Goal: Find specific page/section: Find specific page/section

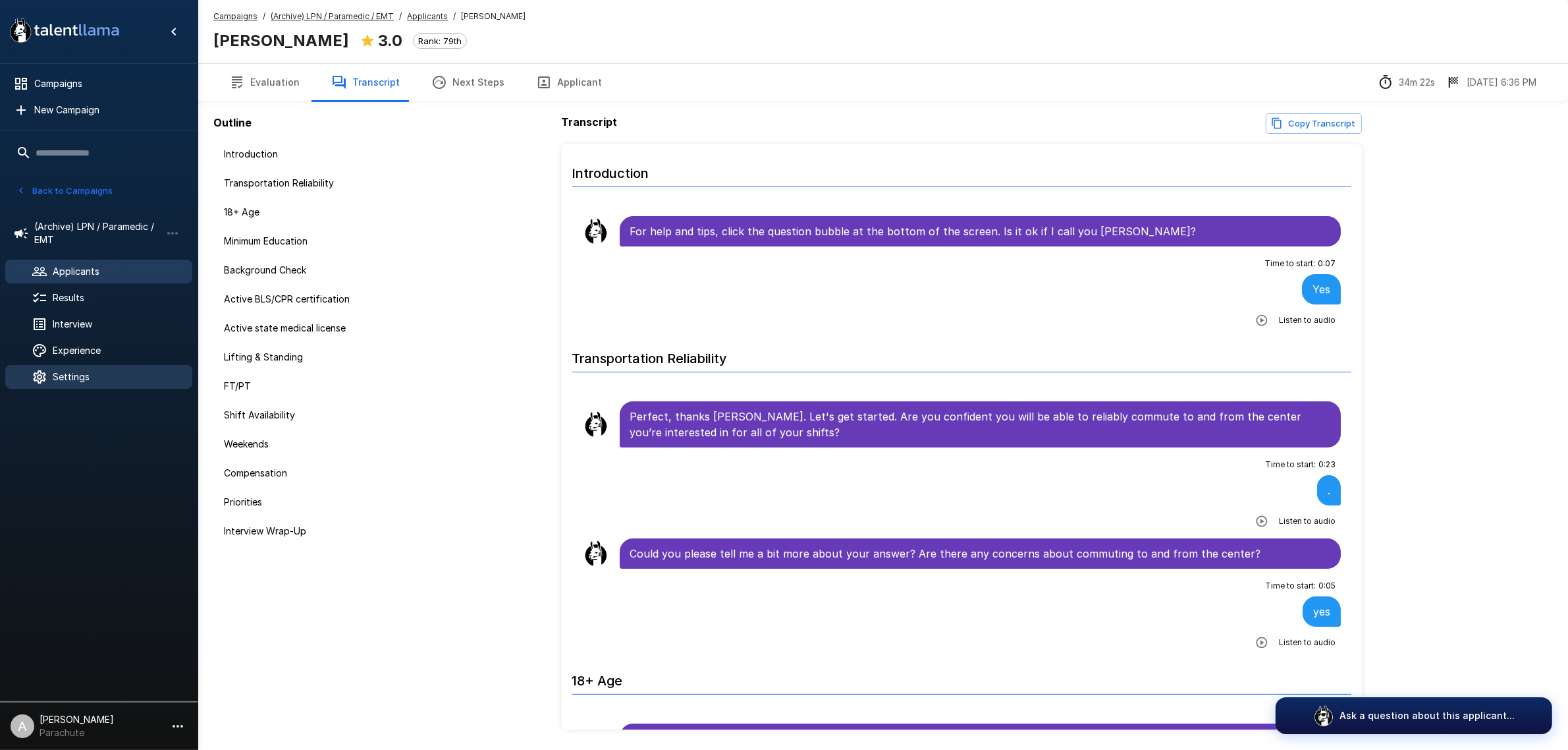
scroll to position [1401, 0]
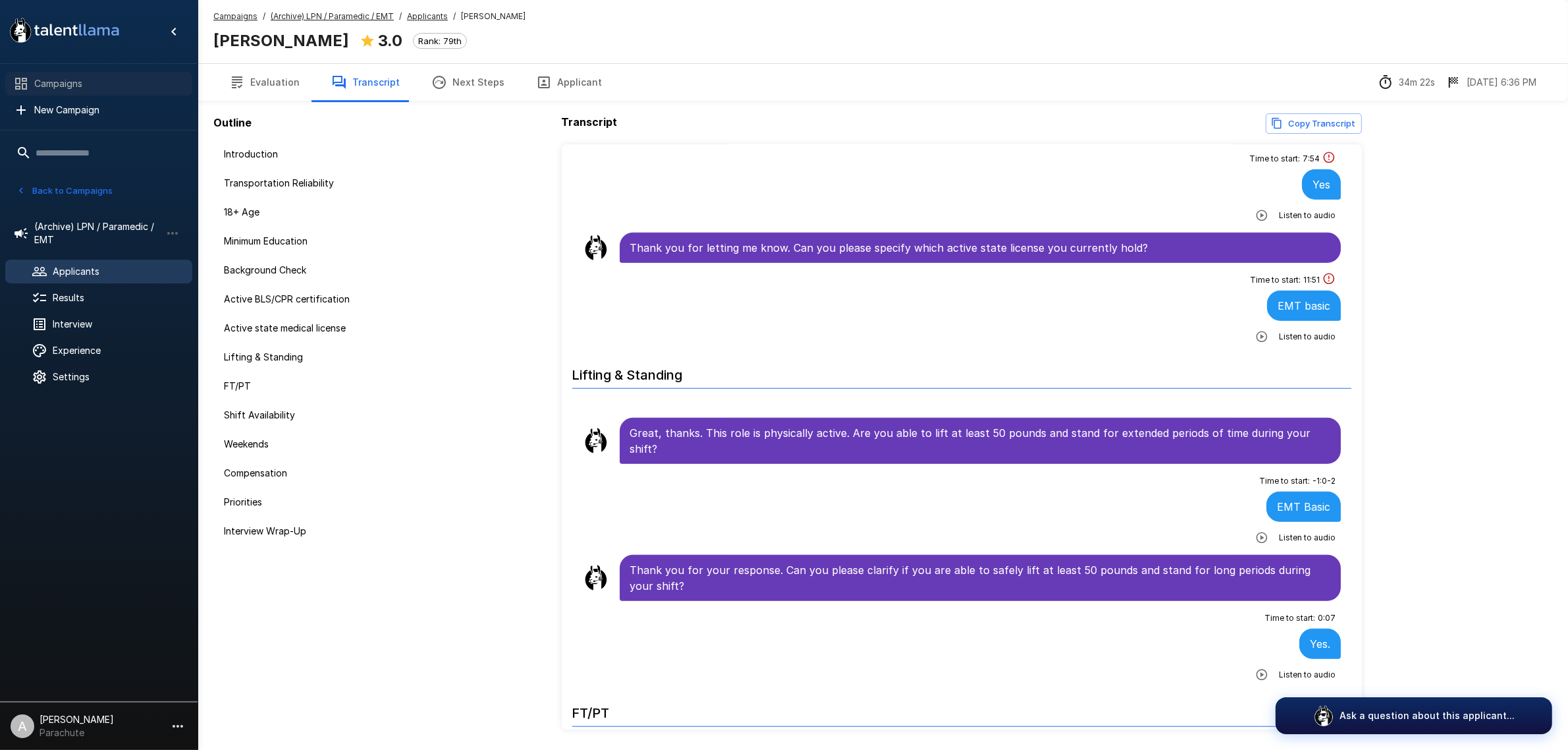
click at [94, 87] on span "Campaigns" at bounding box center [107, 83] width 147 height 14
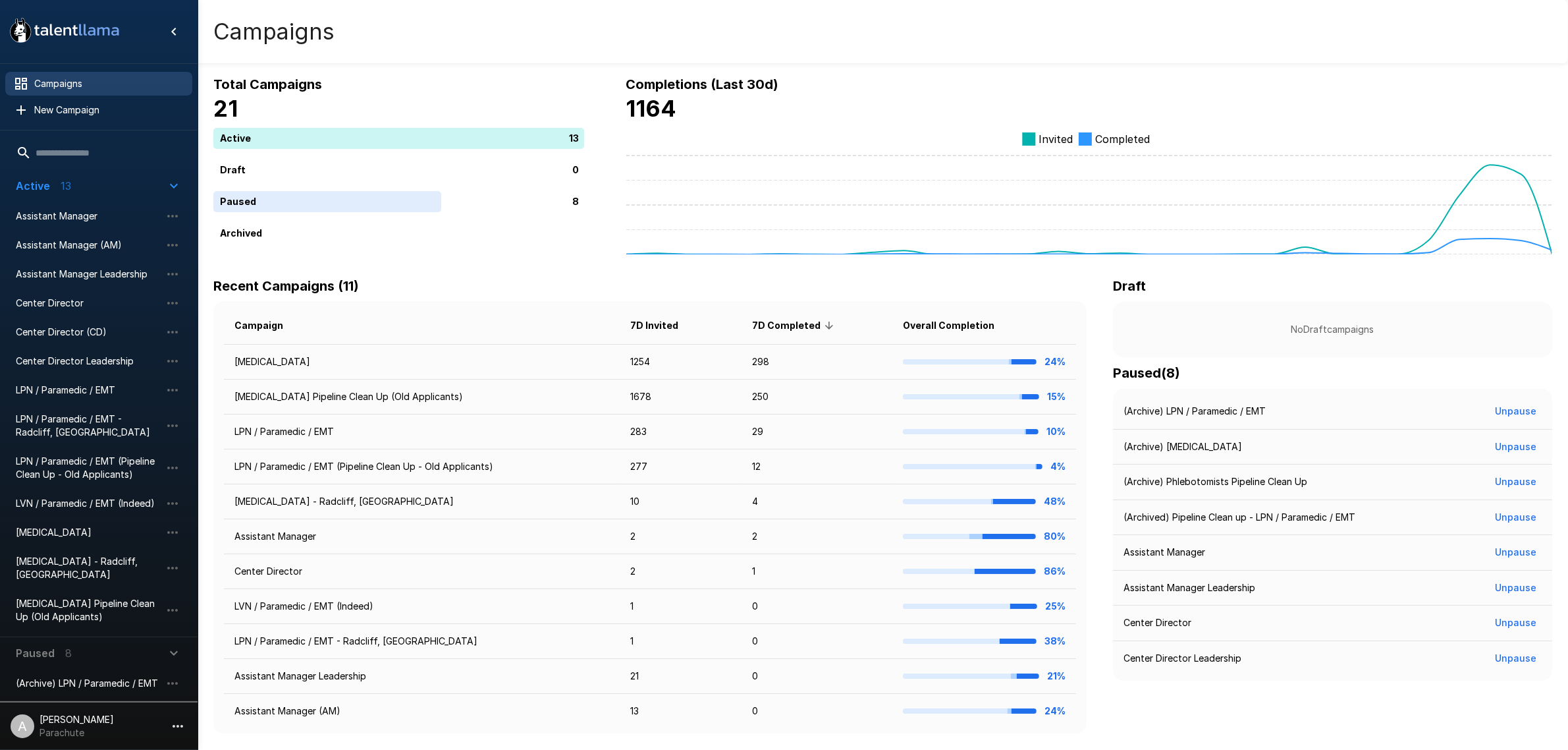
click at [98, 700] on div "(Archive) [MEDICAL_DATA]" at bounding box center [98, 712] width 187 height 23
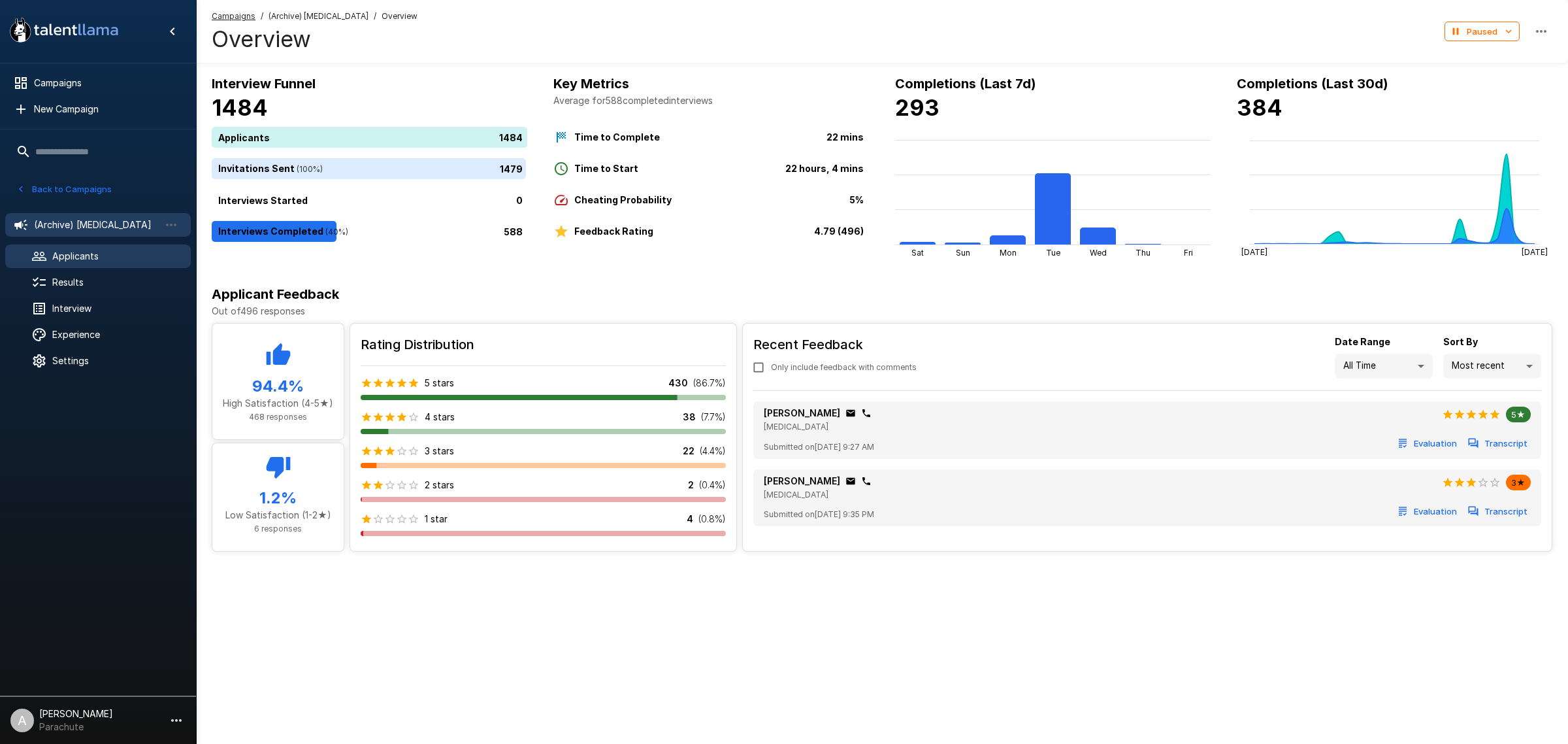
click at [102, 253] on span "Applicants" at bounding box center [116, 256] width 128 height 13
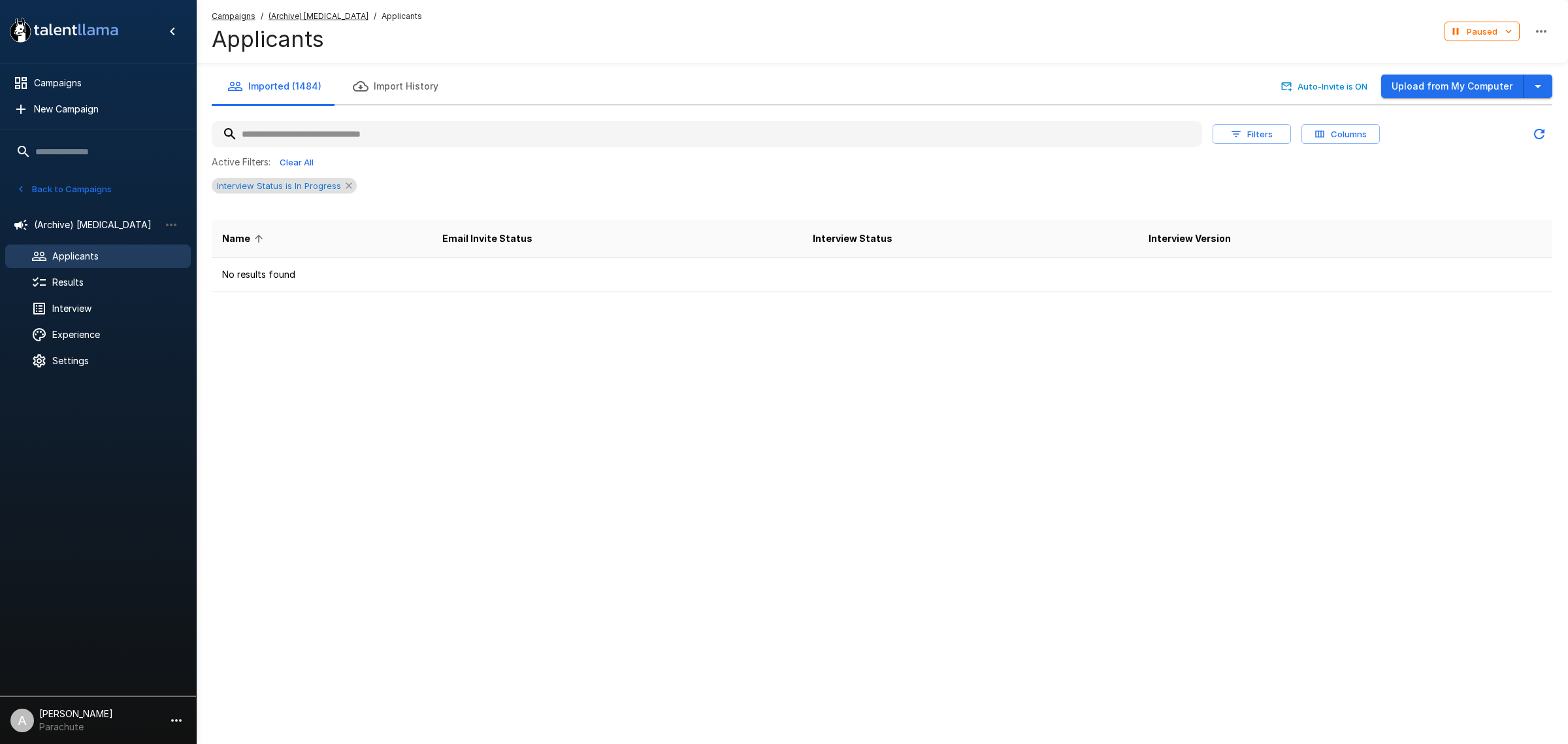
click at [345, 180] on icon at bounding box center [349, 186] width 11 height 11
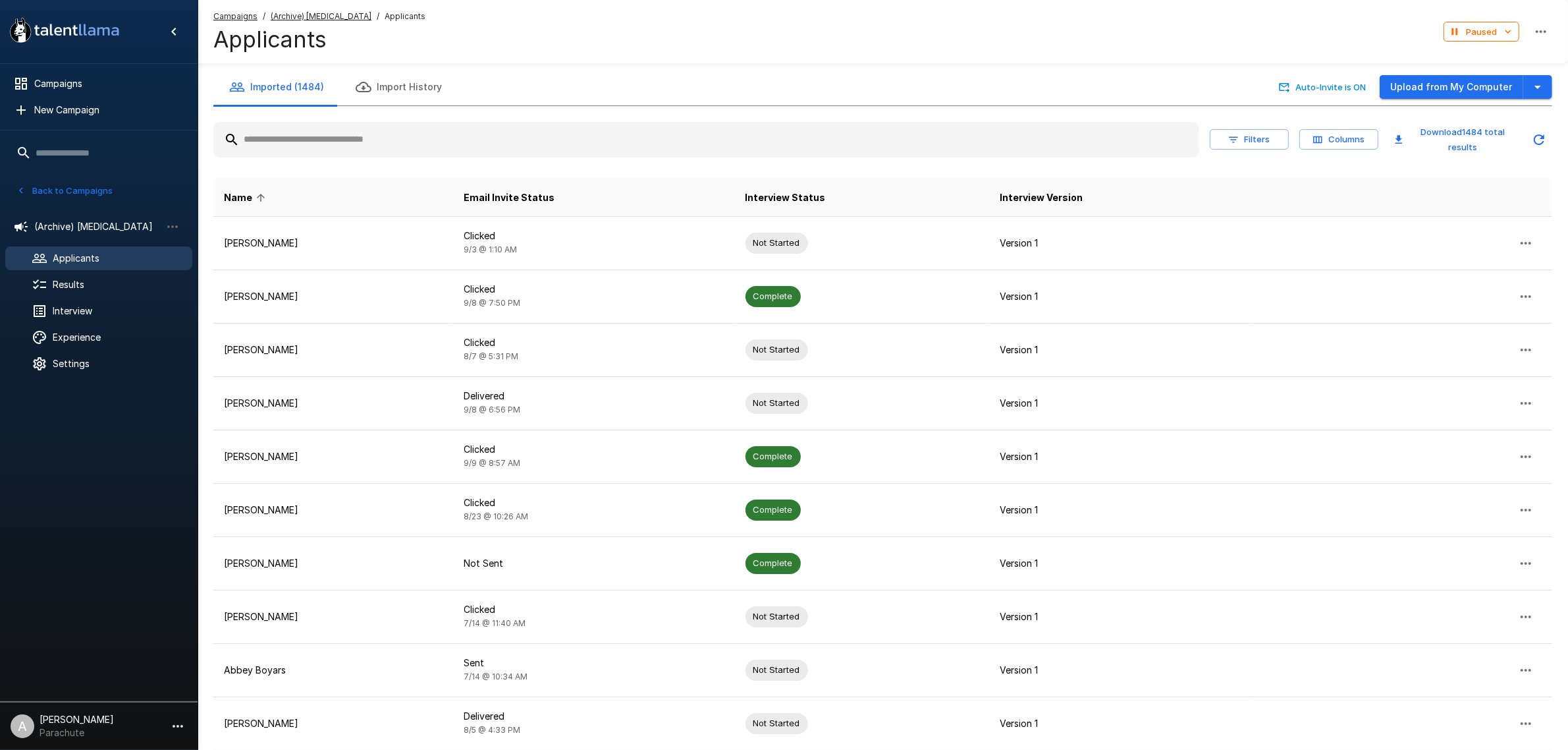
click at [357, 136] on input "text" at bounding box center [706, 139] width 986 height 23
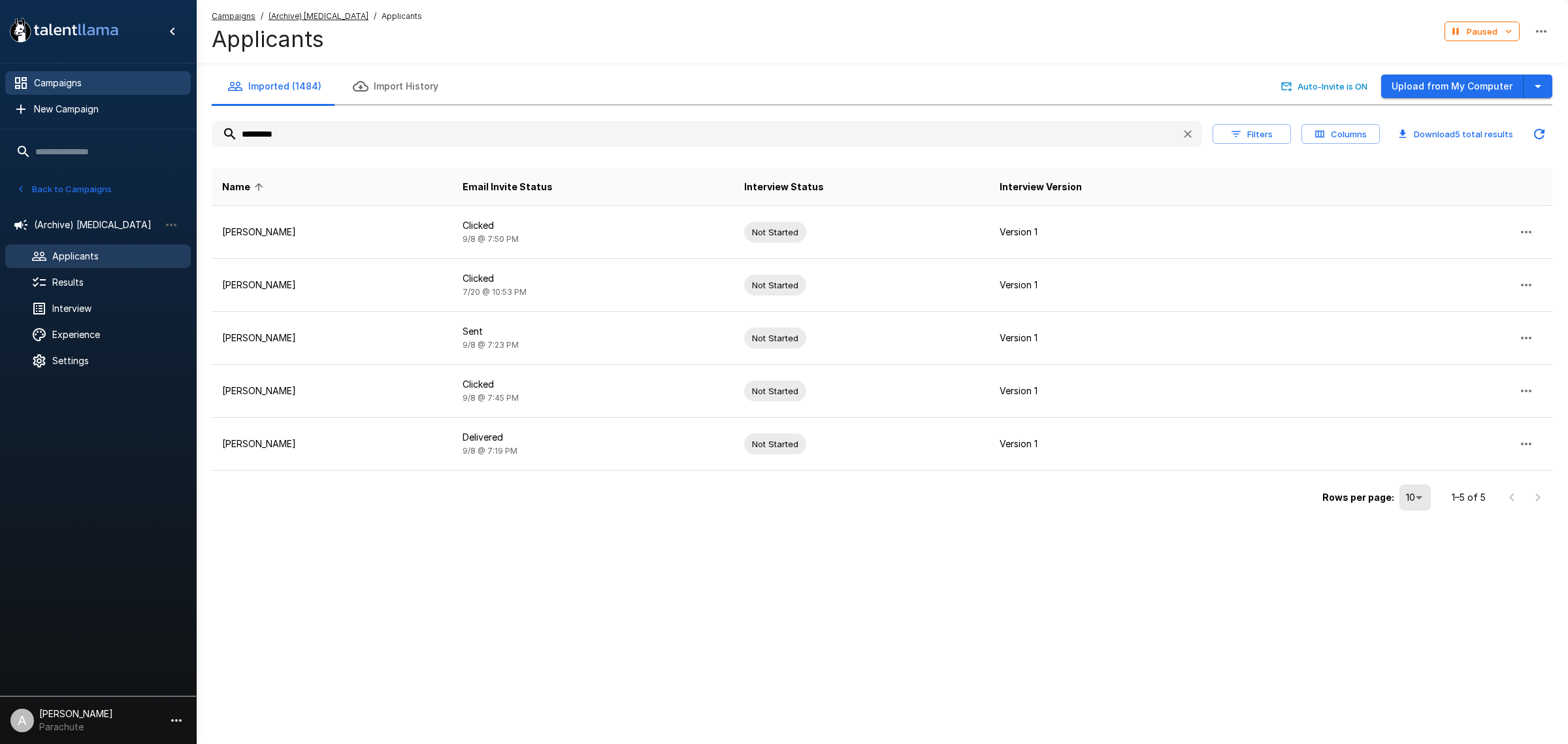
type input "*********"
click at [83, 79] on span "Campaigns" at bounding box center [107, 82] width 146 height 13
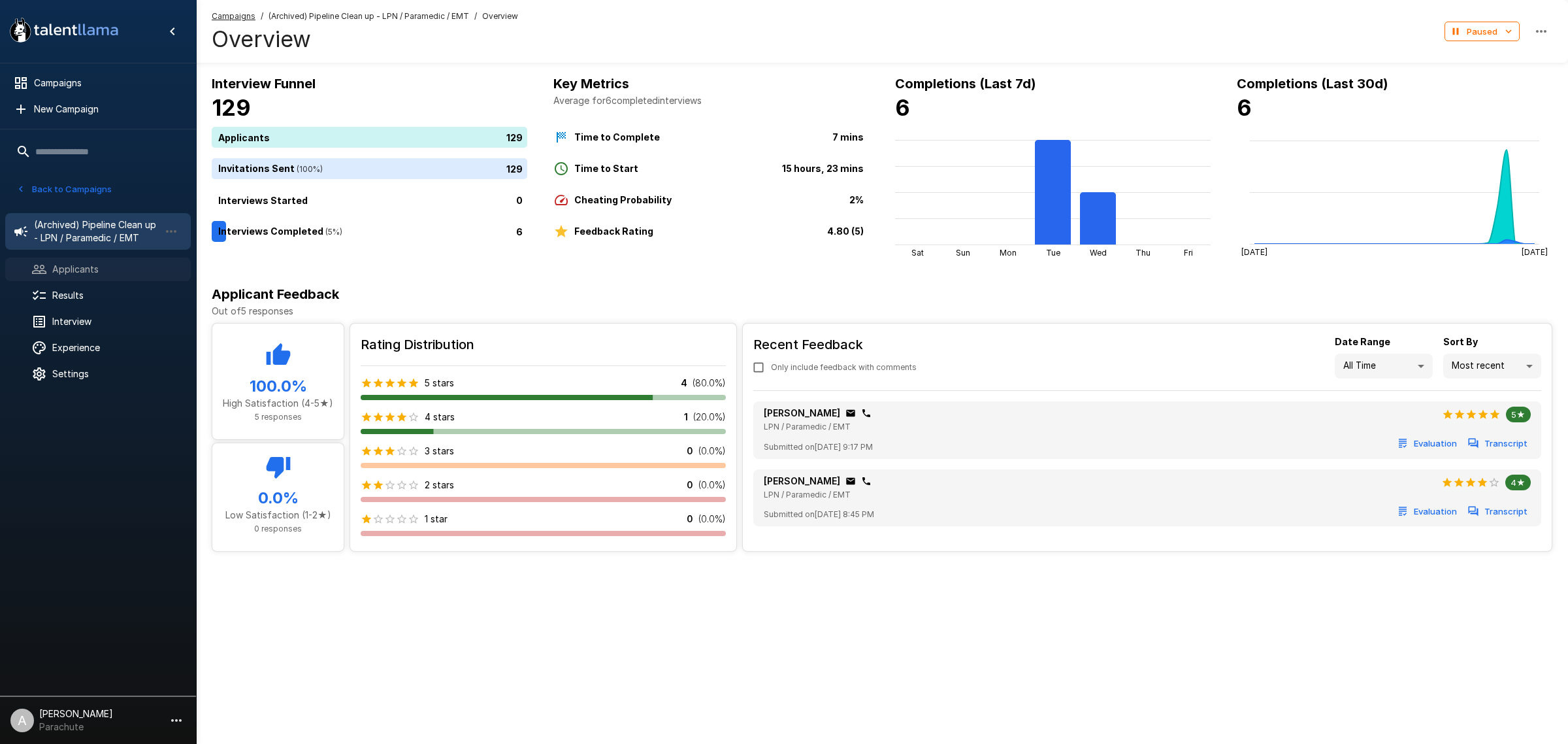
click at [89, 273] on span "Applicants" at bounding box center [116, 269] width 128 height 13
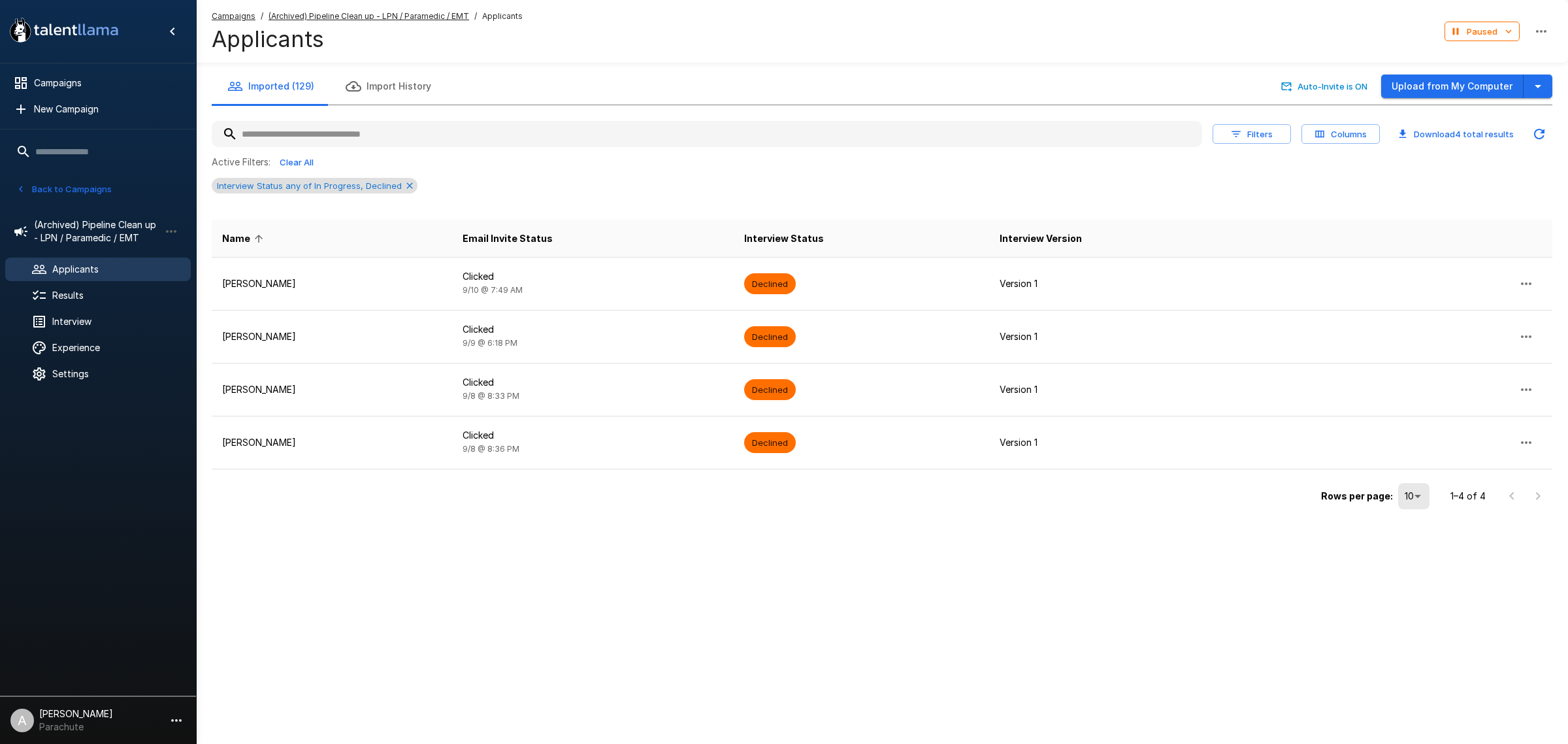
click at [404, 192] on div "Interview Status any of In Progress, Declined" at bounding box center [314, 186] width 206 height 16
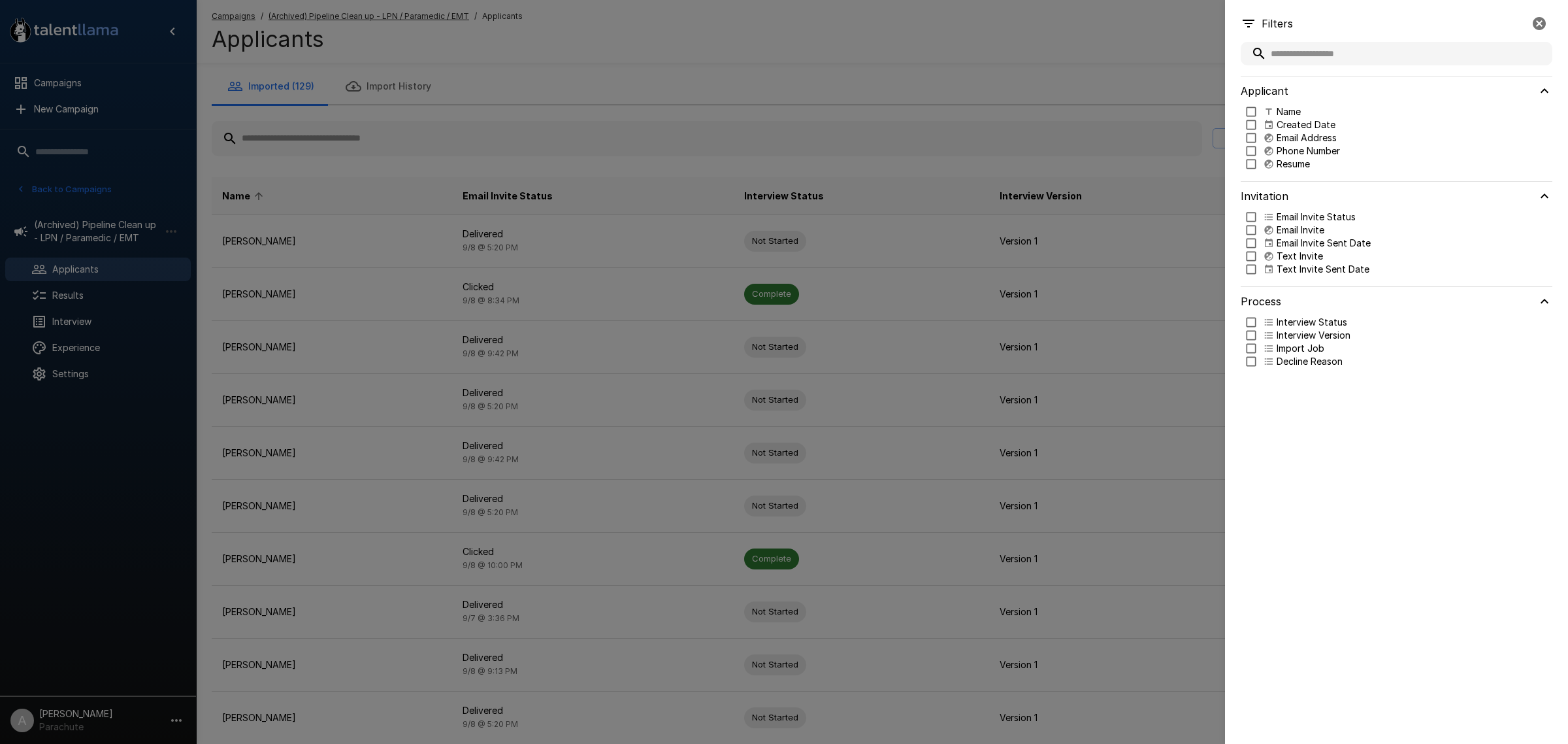
click at [883, 105] on div at bounding box center [784, 372] width 1568 height 744
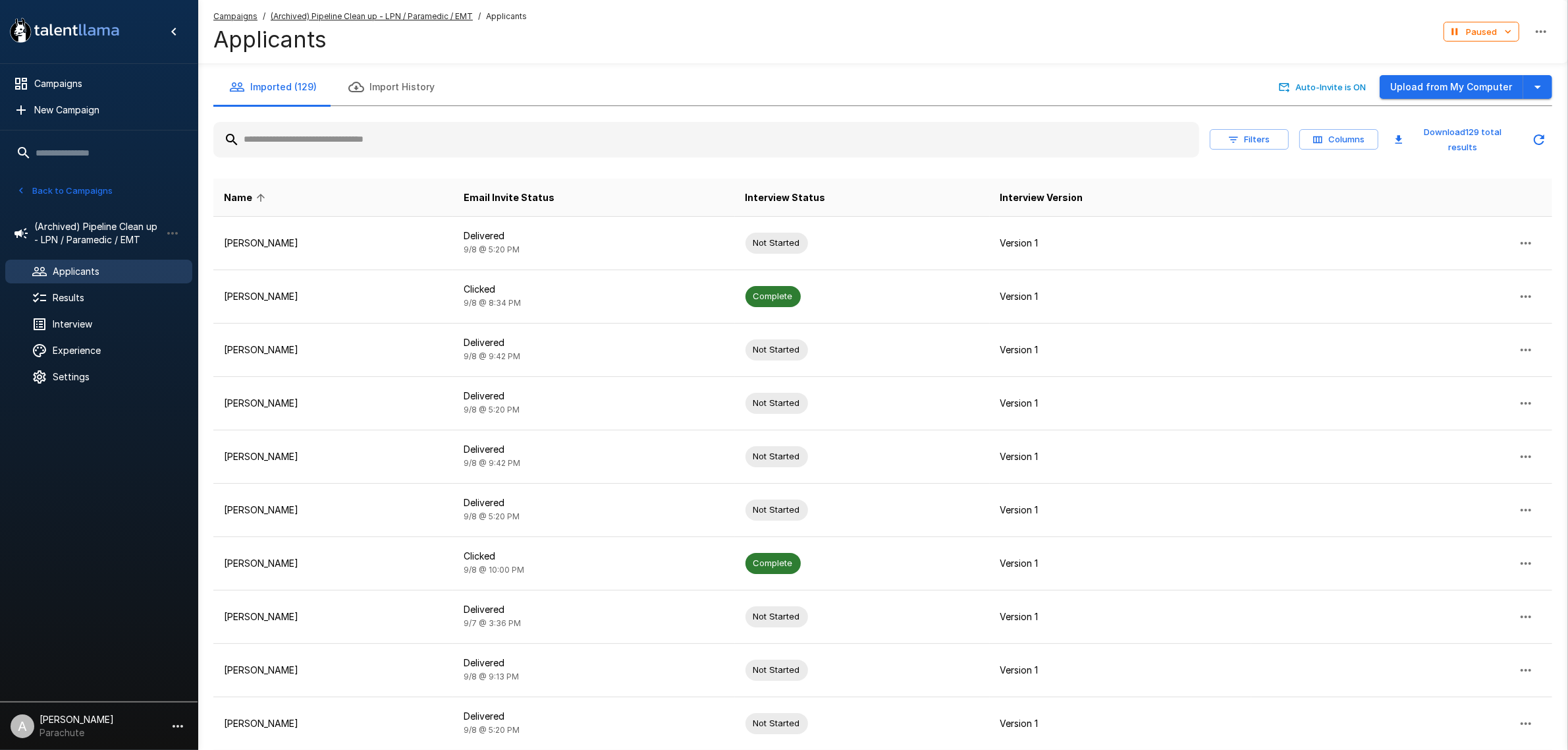
click at [822, 136] on input "text" at bounding box center [706, 139] width 986 height 23
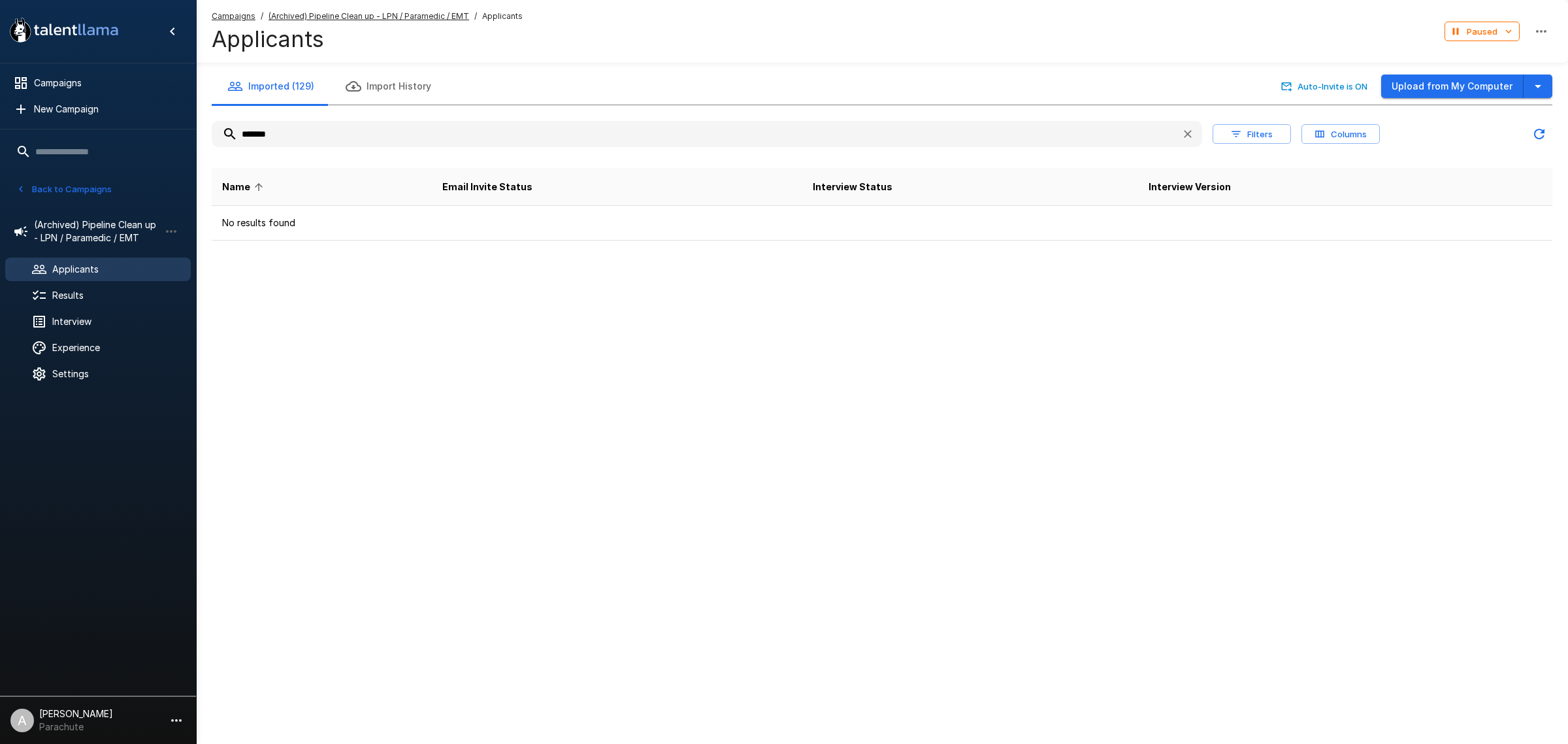
type input "*******"
click at [1129, 348] on div ".st0{fill:#FFFFFF;} .st1{fill:#76a4ed;} Campaigns New Campaign Active 13 Assist…" at bounding box center [784, 372] width 1568 height 744
click at [1184, 132] on icon "button" at bounding box center [1187, 134] width 13 height 13
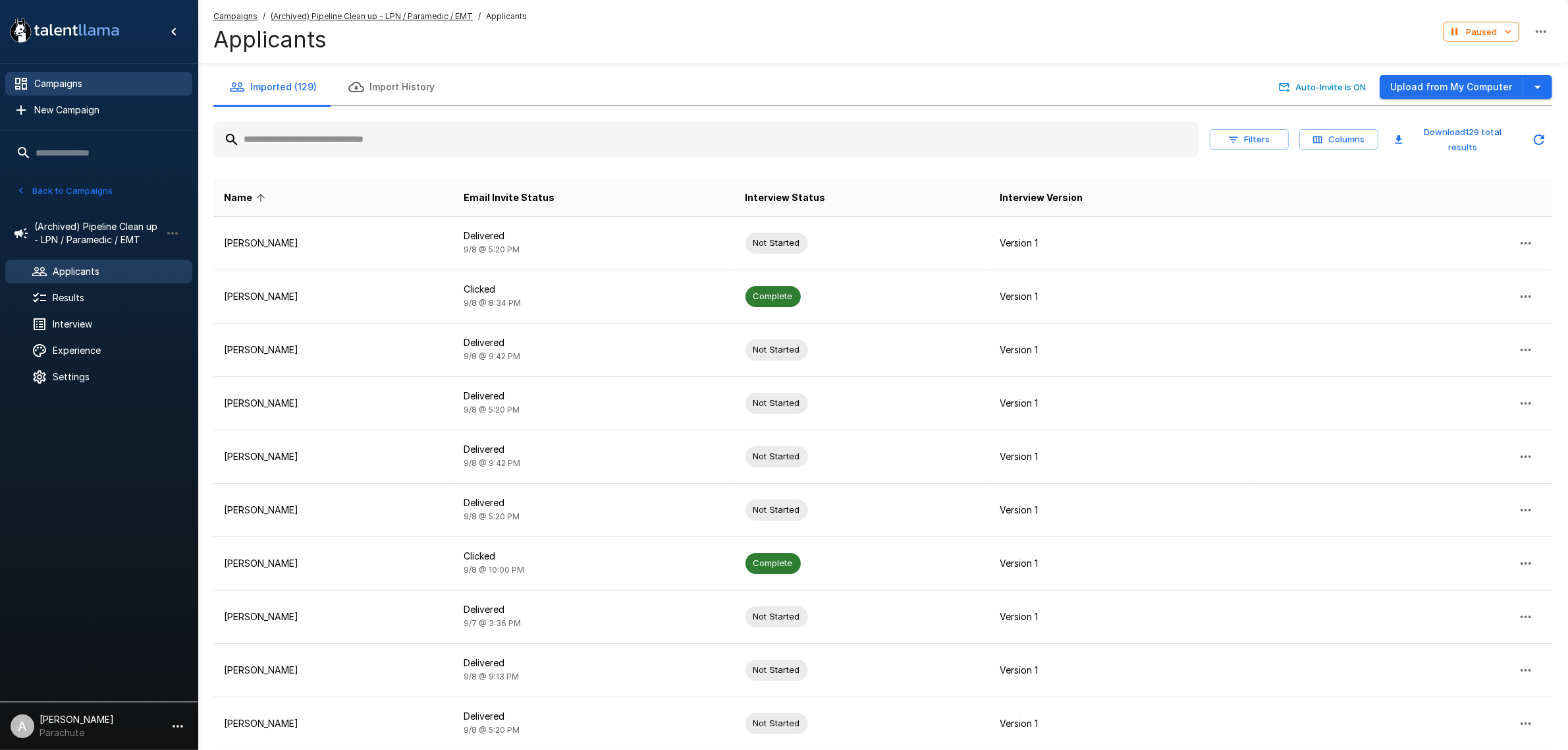
click at [84, 89] on span "Campaigns" at bounding box center [107, 83] width 147 height 14
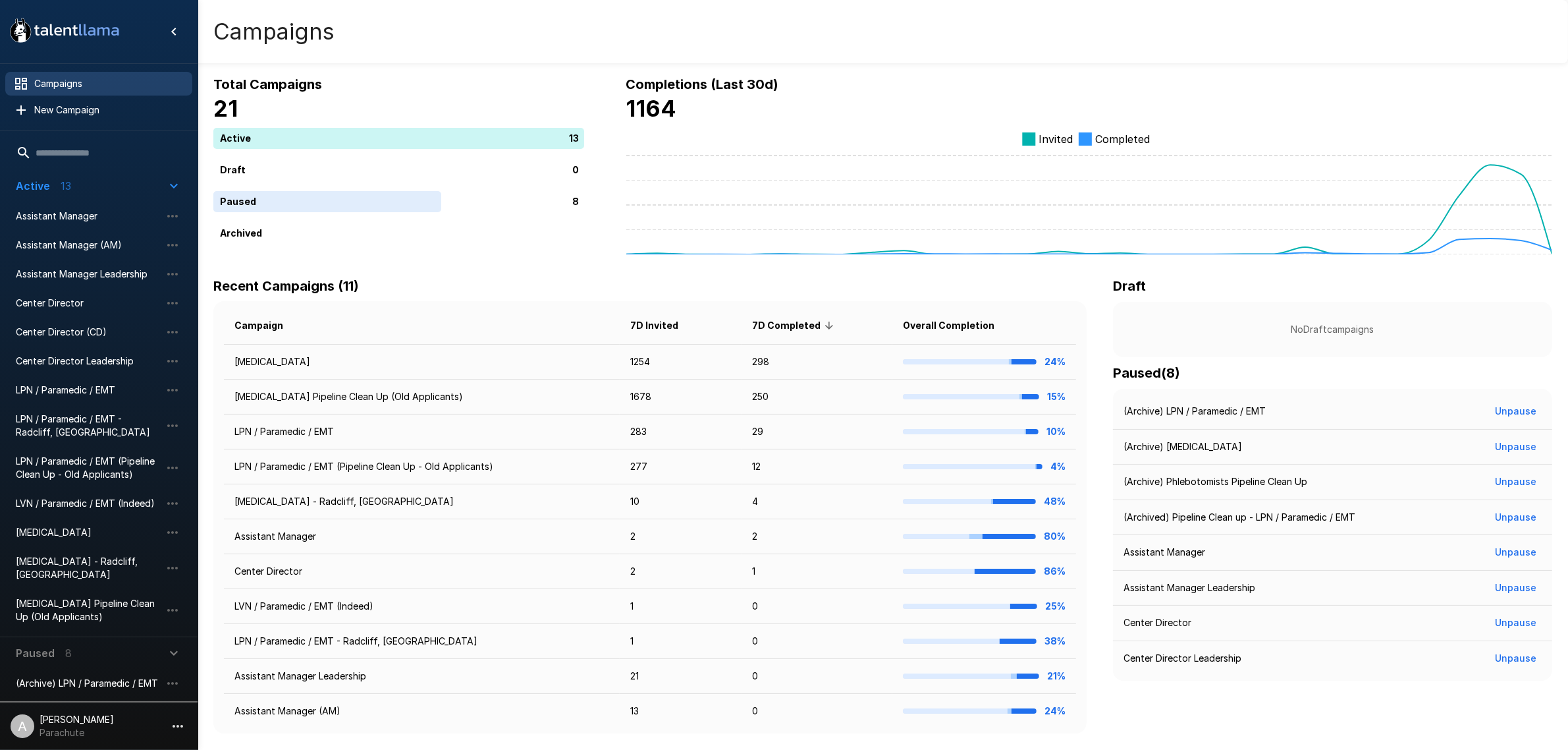
click at [98, 735] on span "(Archive) Phlebotomists Pipeline Clean Up" at bounding box center [89, 747] width 145 height 26
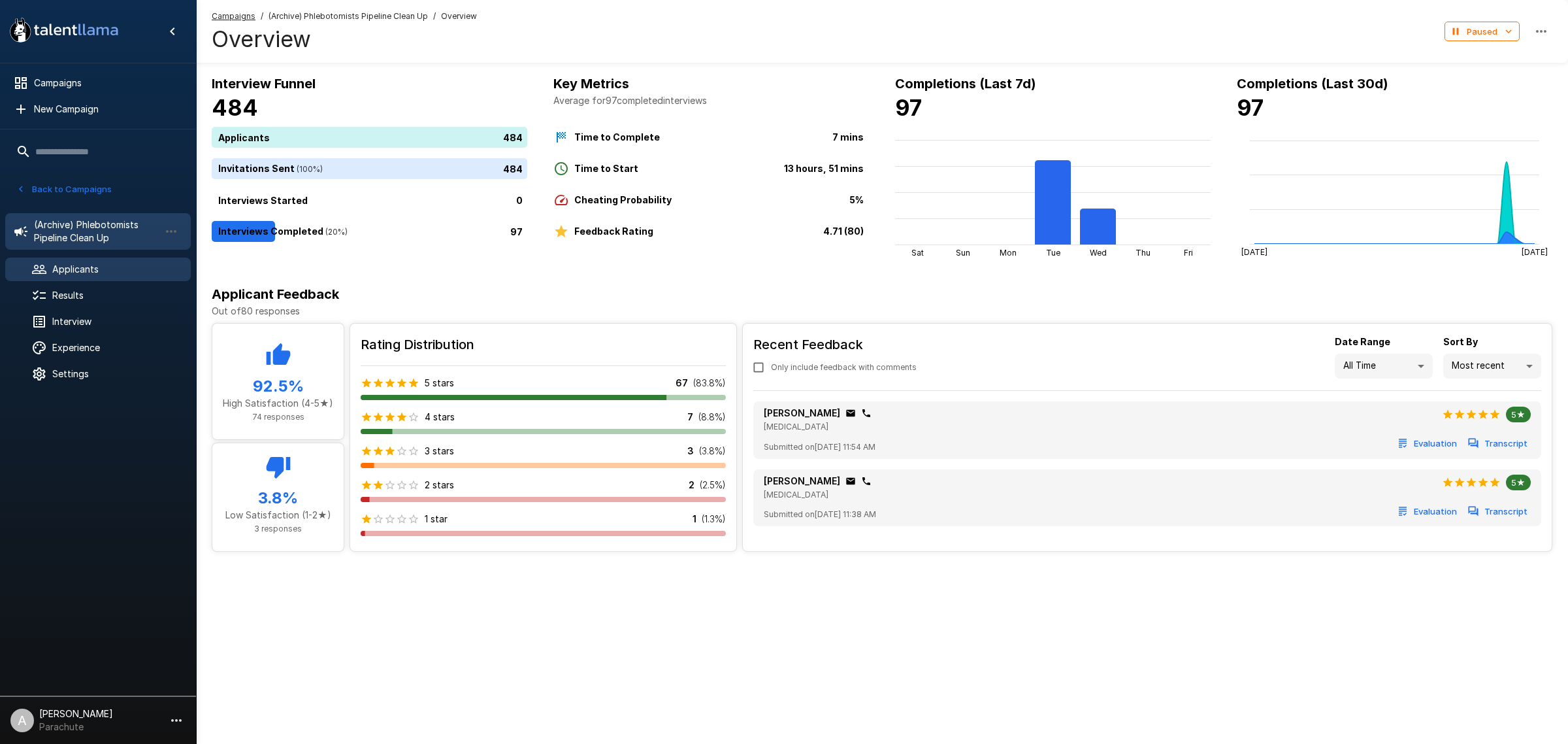
click at [93, 272] on span "Applicants" at bounding box center [116, 269] width 128 height 13
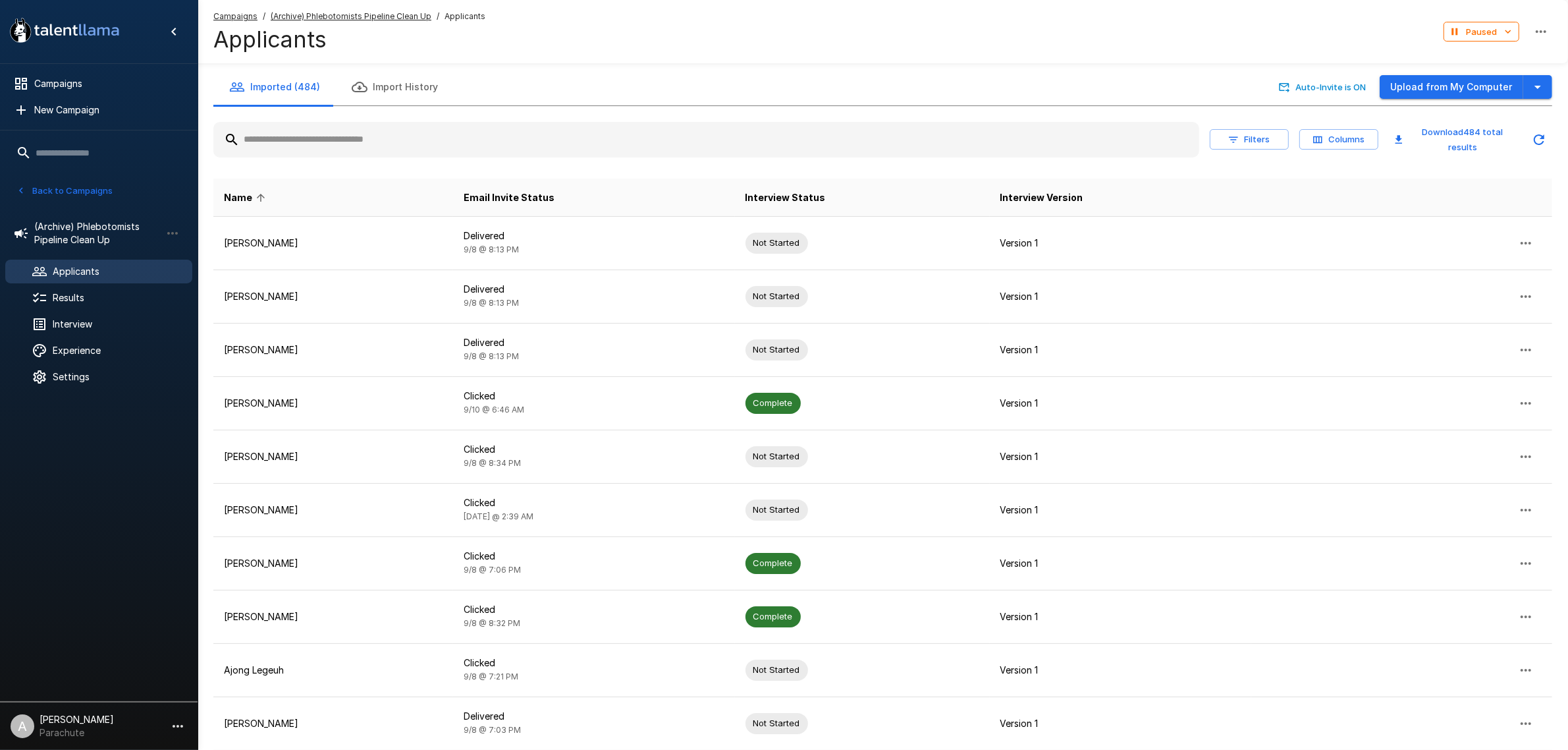
click at [380, 126] on div at bounding box center [706, 139] width 986 height 35
click at [393, 137] on input "text" at bounding box center [706, 139] width 986 height 23
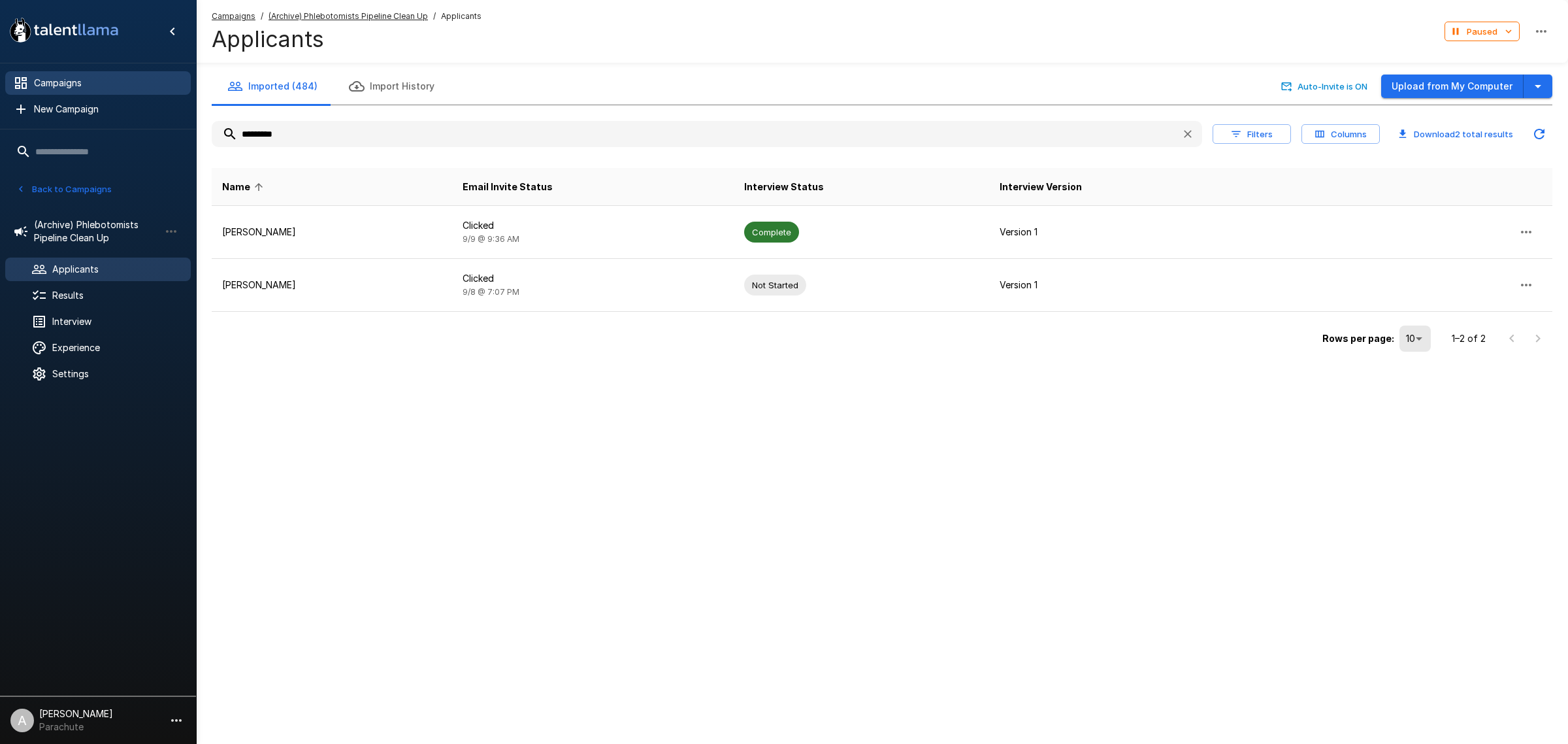
type input "*********"
click at [103, 82] on span "Campaigns" at bounding box center [107, 82] width 146 height 13
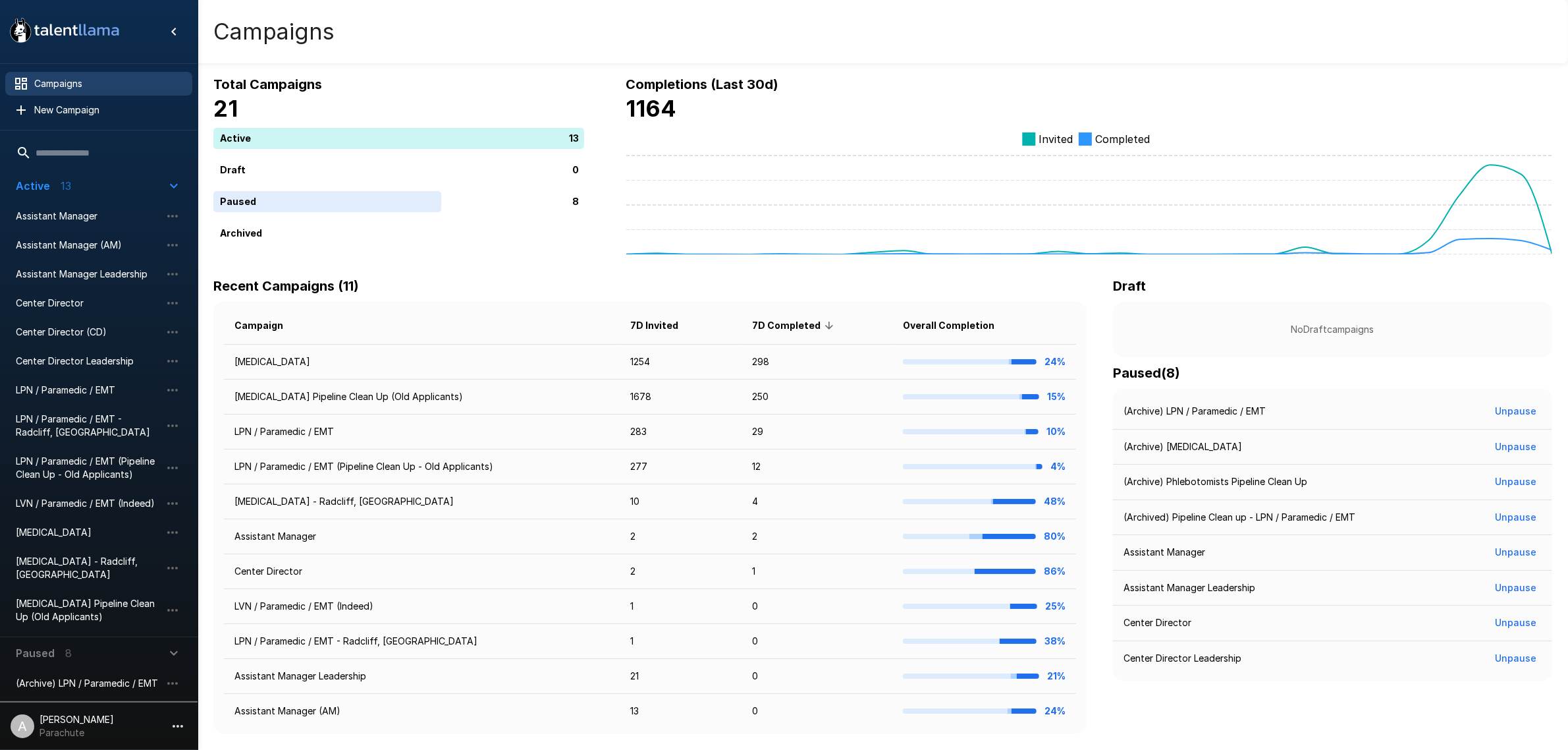
click at [119, 706] on span "(Archive) [MEDICAL_DATA]" at bounding box center [89, 712] width 145 height 14
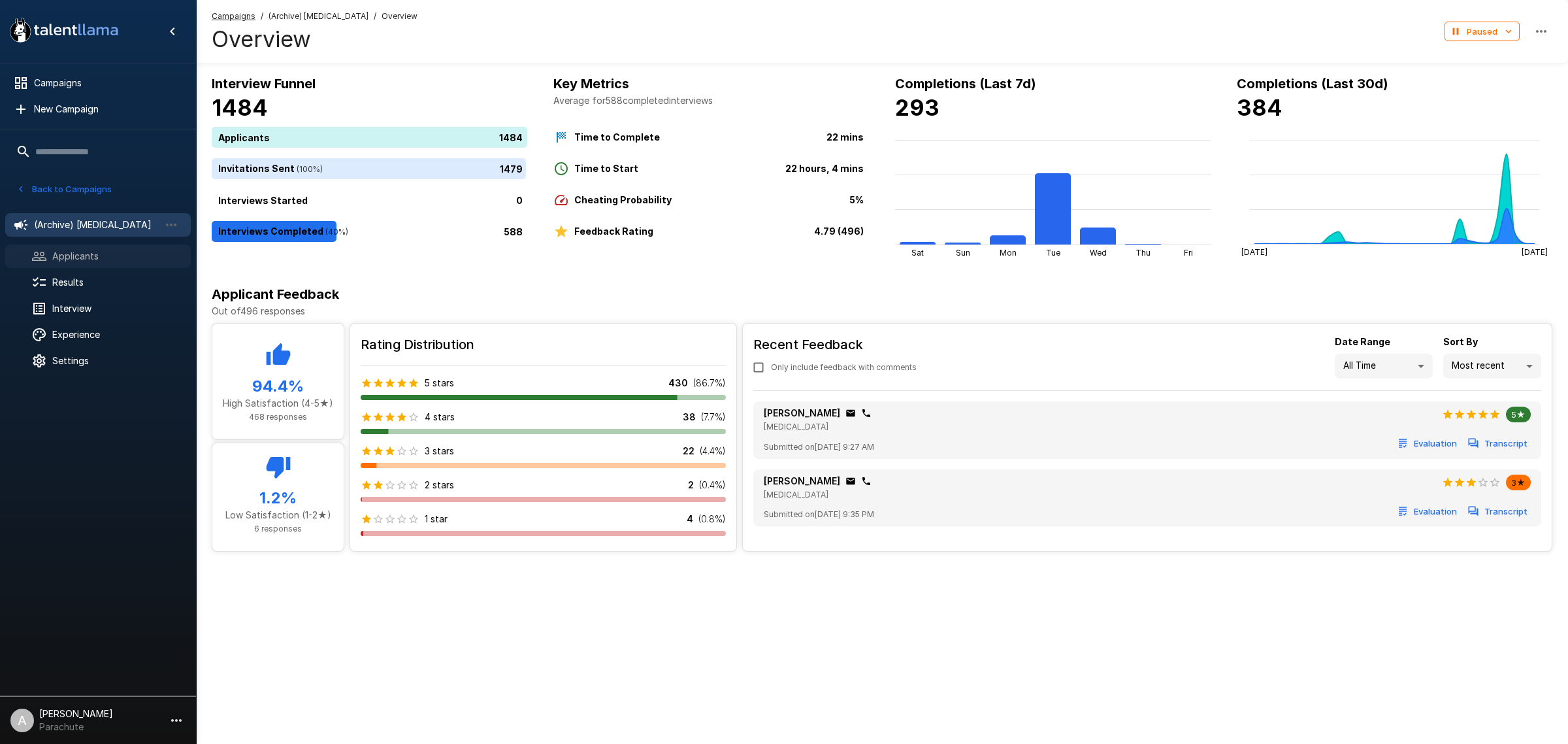
click at [91, 246] on div "Applicants" at bounding box center [98, 256] width 185 height 23
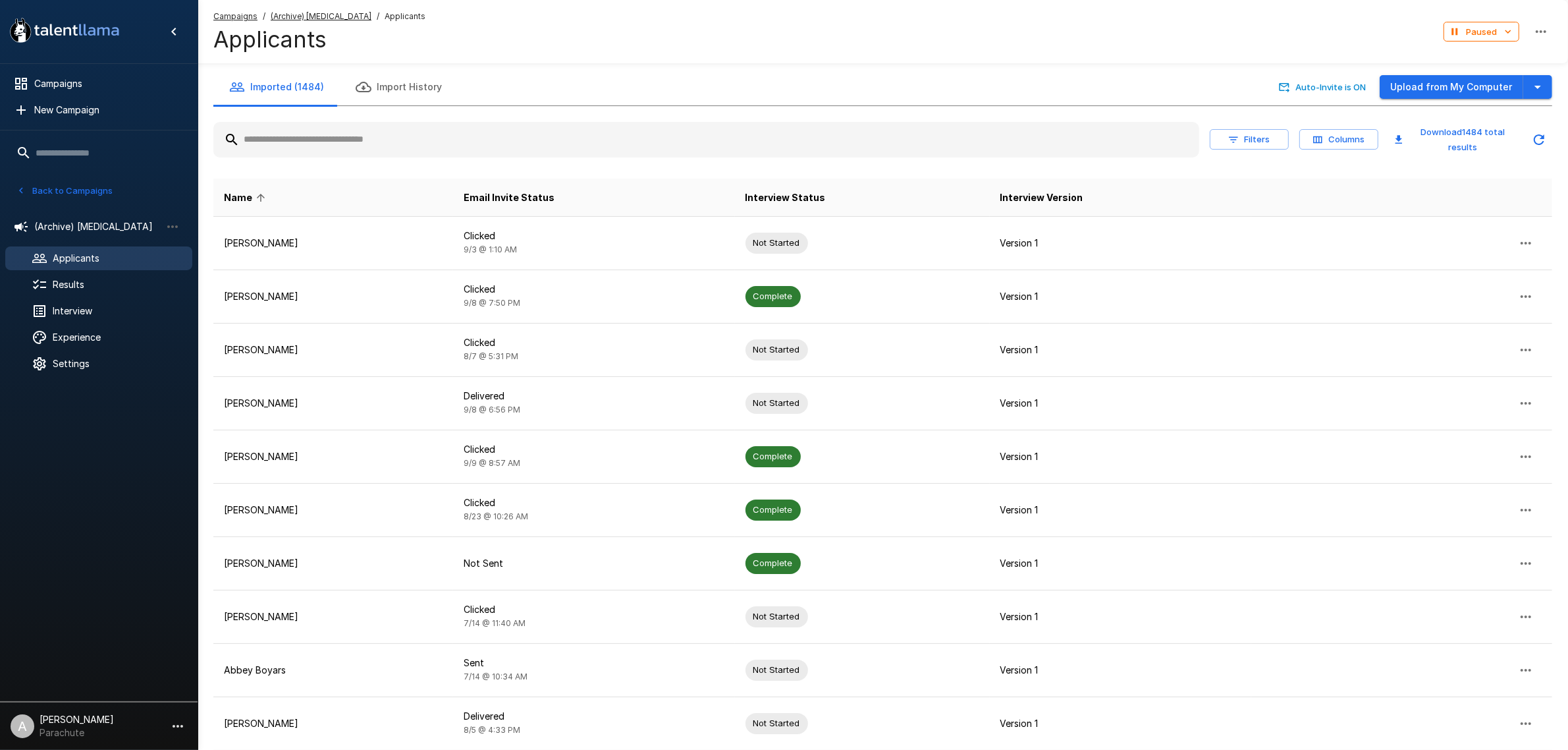
click at [344, 136] on input "text" at bounding box center [706, 139] width 986 height 23
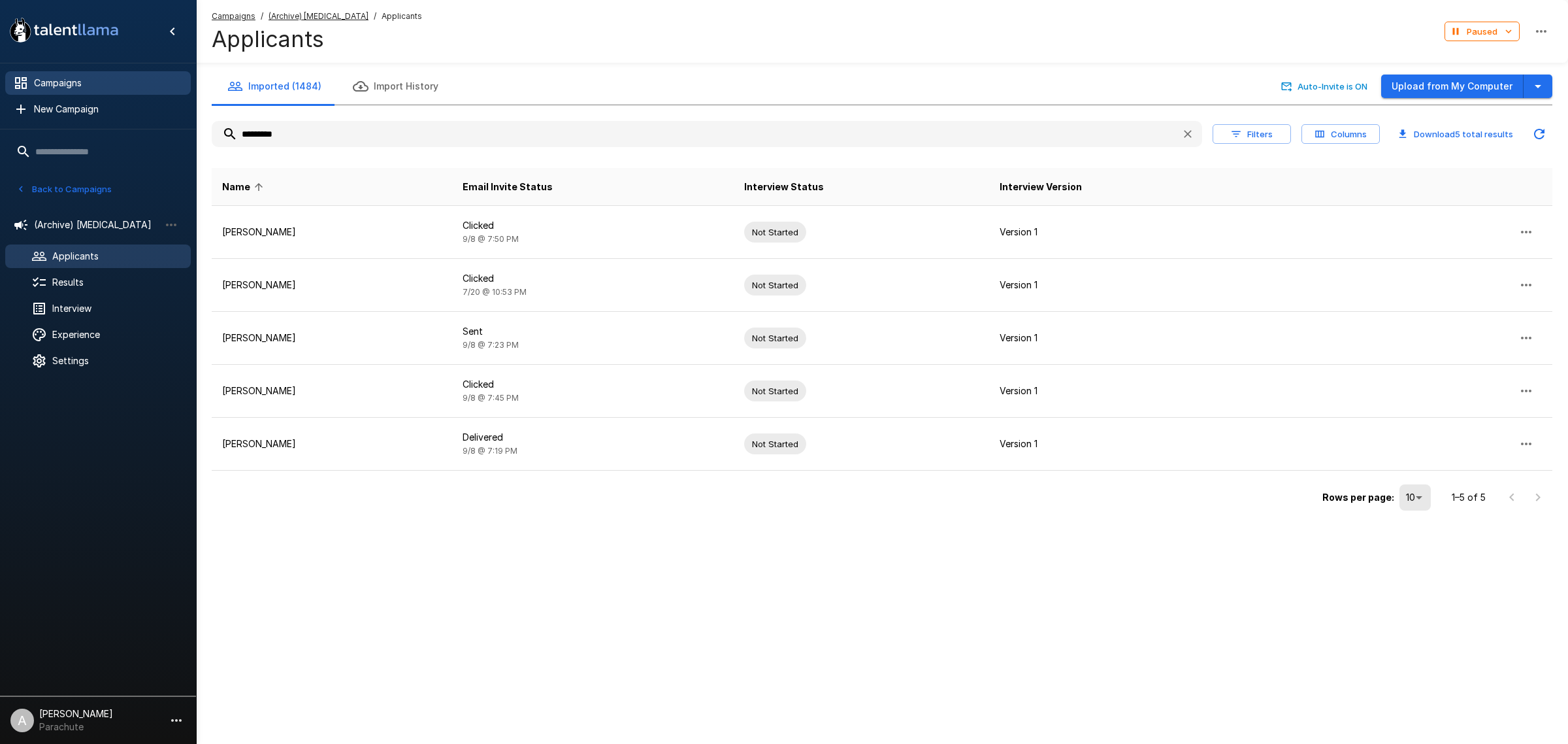
type input "*********"
click at [71, 74] on div "Campaigns" at bounding box center [98, 82] width 185 height 23
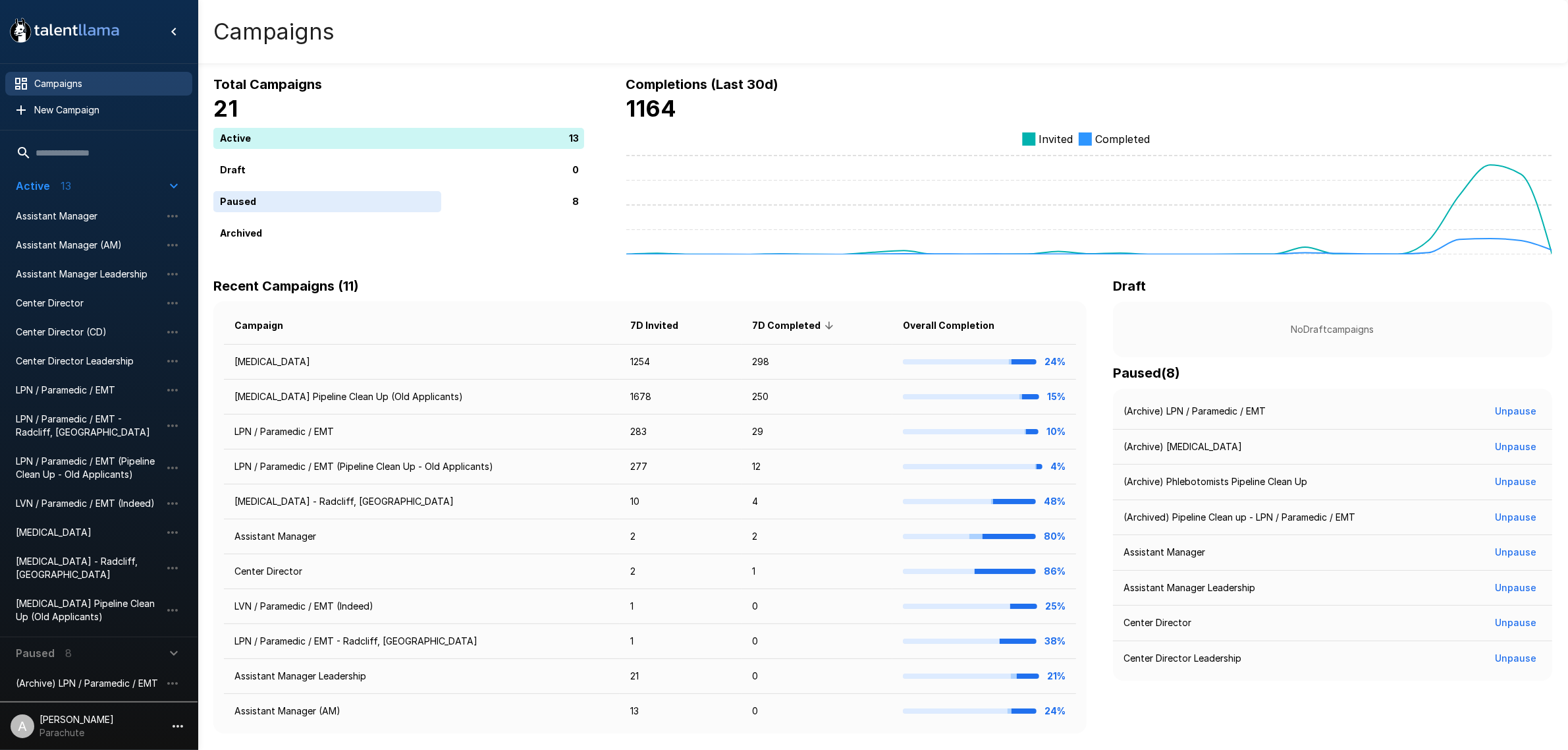
click at [78, 519] on li "[MEDICAL_DATA]" at bounding box center [98, 532] width 187 height 29
click at [61, 522] on div "[MEDICAL_DATA]" at bounding box center [98, 532] width 187 height 23
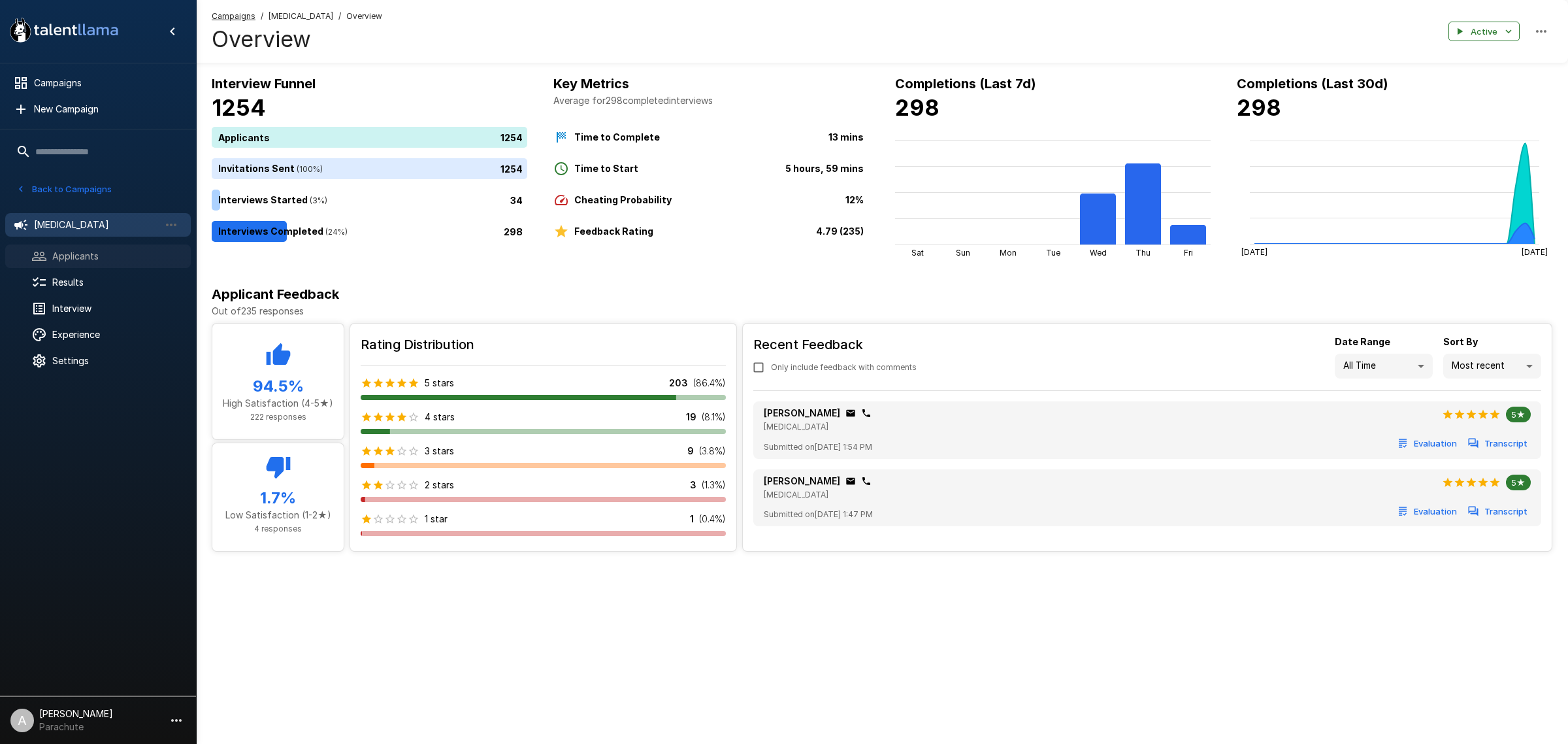
click at [129, 252] on span "Applicants" at bounding box center [116, 256] width 128 height 13
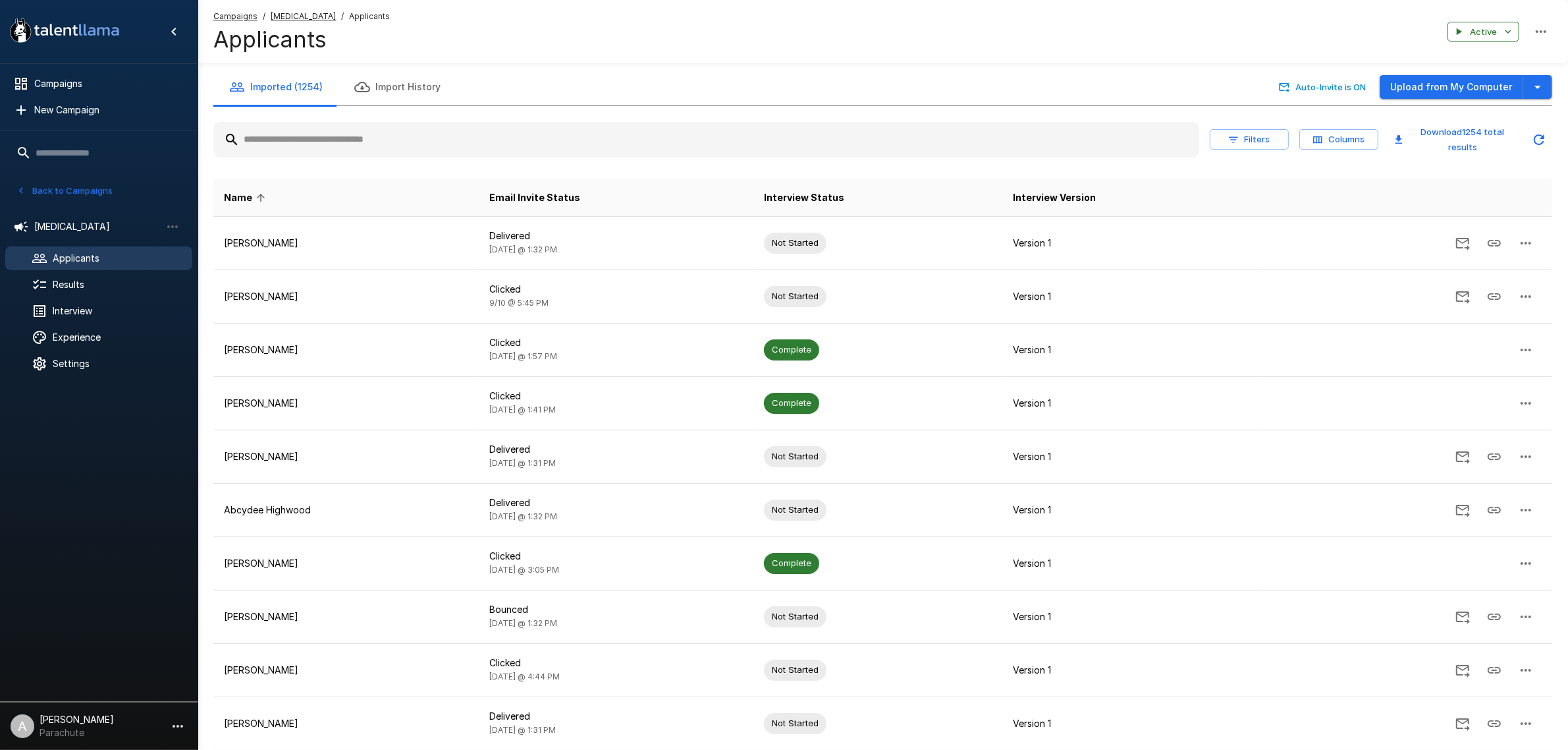
click at [443, 136] on input "text" at bounding box center [706, 139] width 986 height 23
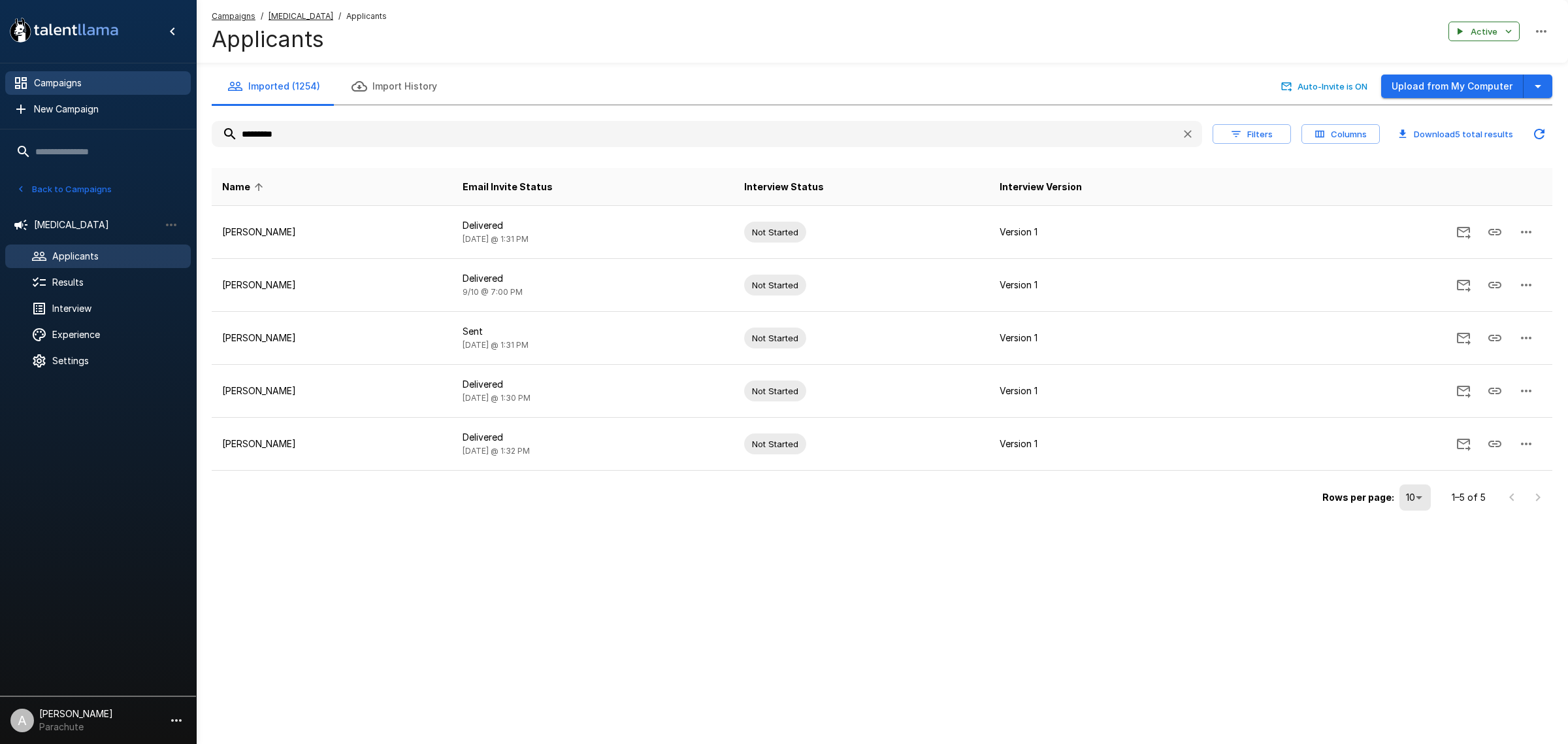
type input "*********"
click at [79, 82] on span "Campaigns" at bounding box center [107, 82] width 146 height 13
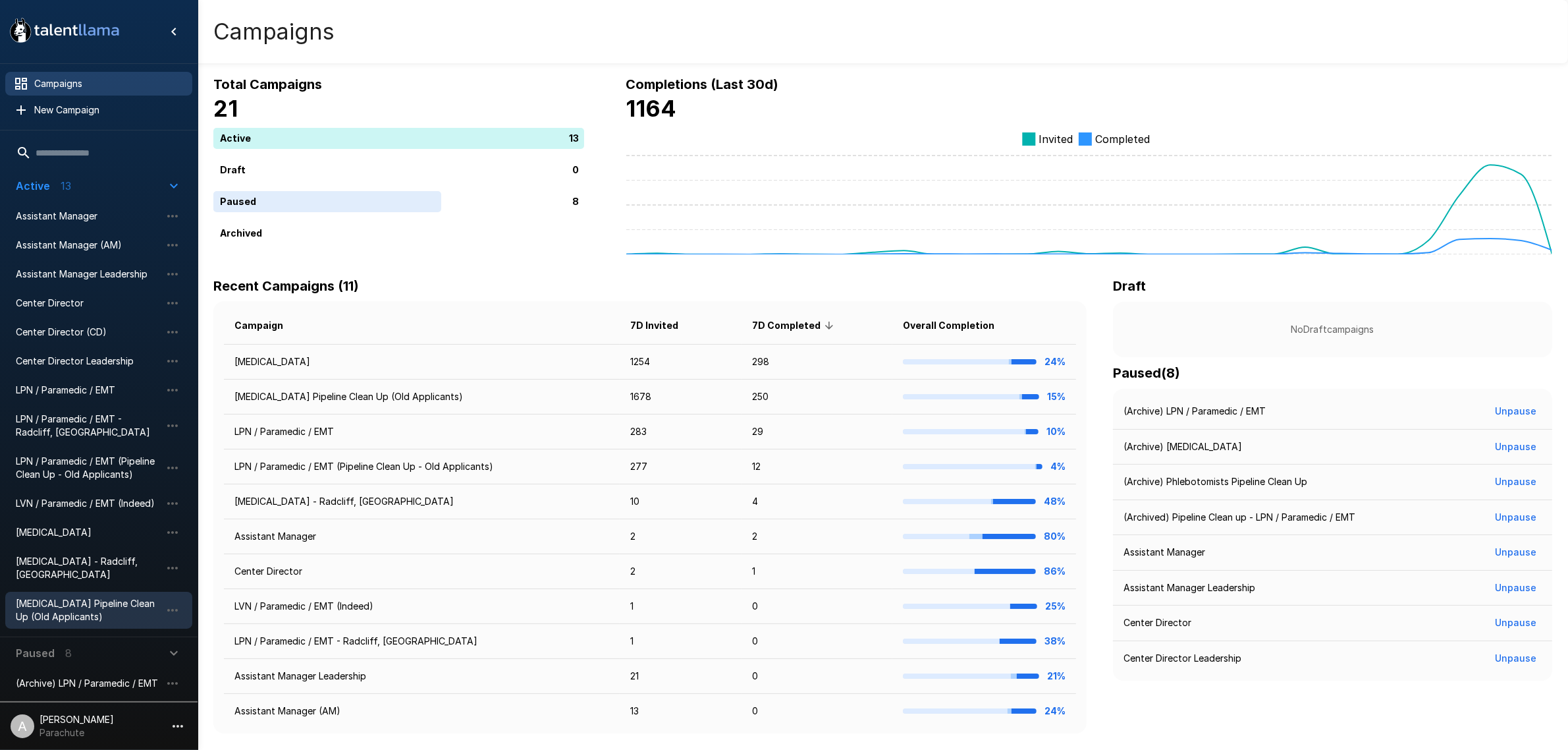
click at [80, 597] on span "[MEDICAL_DATA] Pipeline Clean Up (Old Applicants)" at bounding box center [89, 610] width 145 height 26
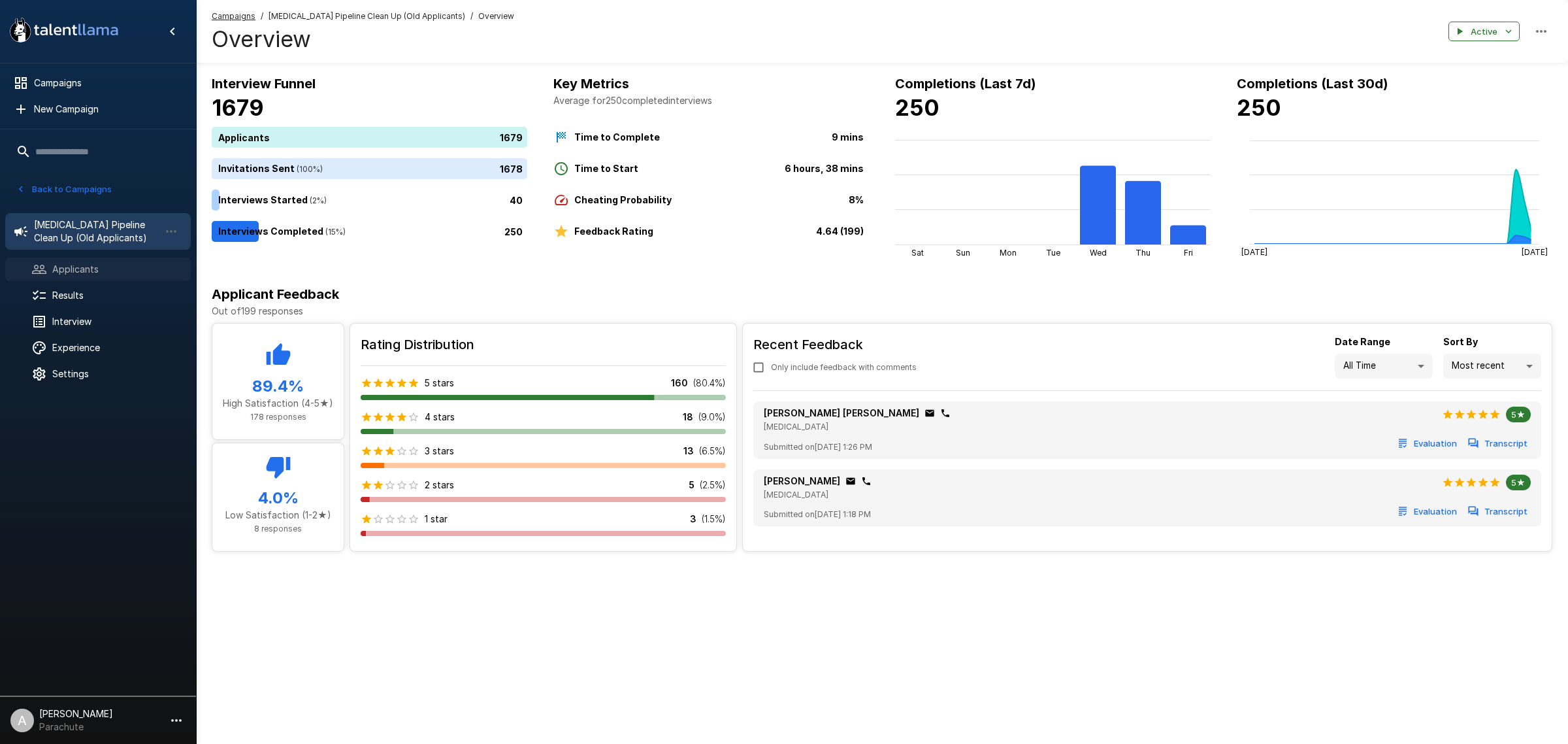
click at [138, 269] on span "Applicants" at bounding box center [116, 269] width 128 height 13
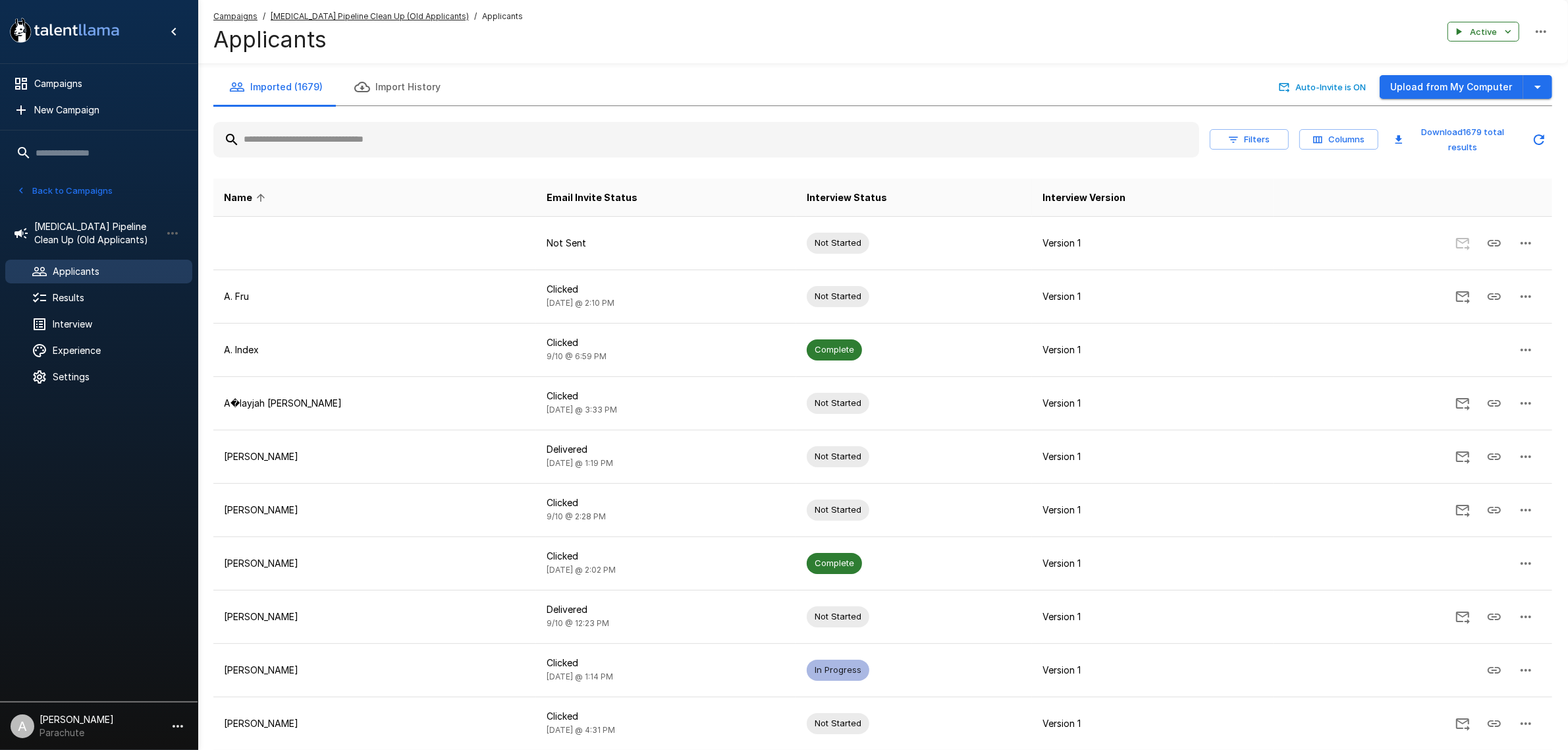
click at [357, 140] on input "text" at bounding box center [706, 139] width 986 height 23
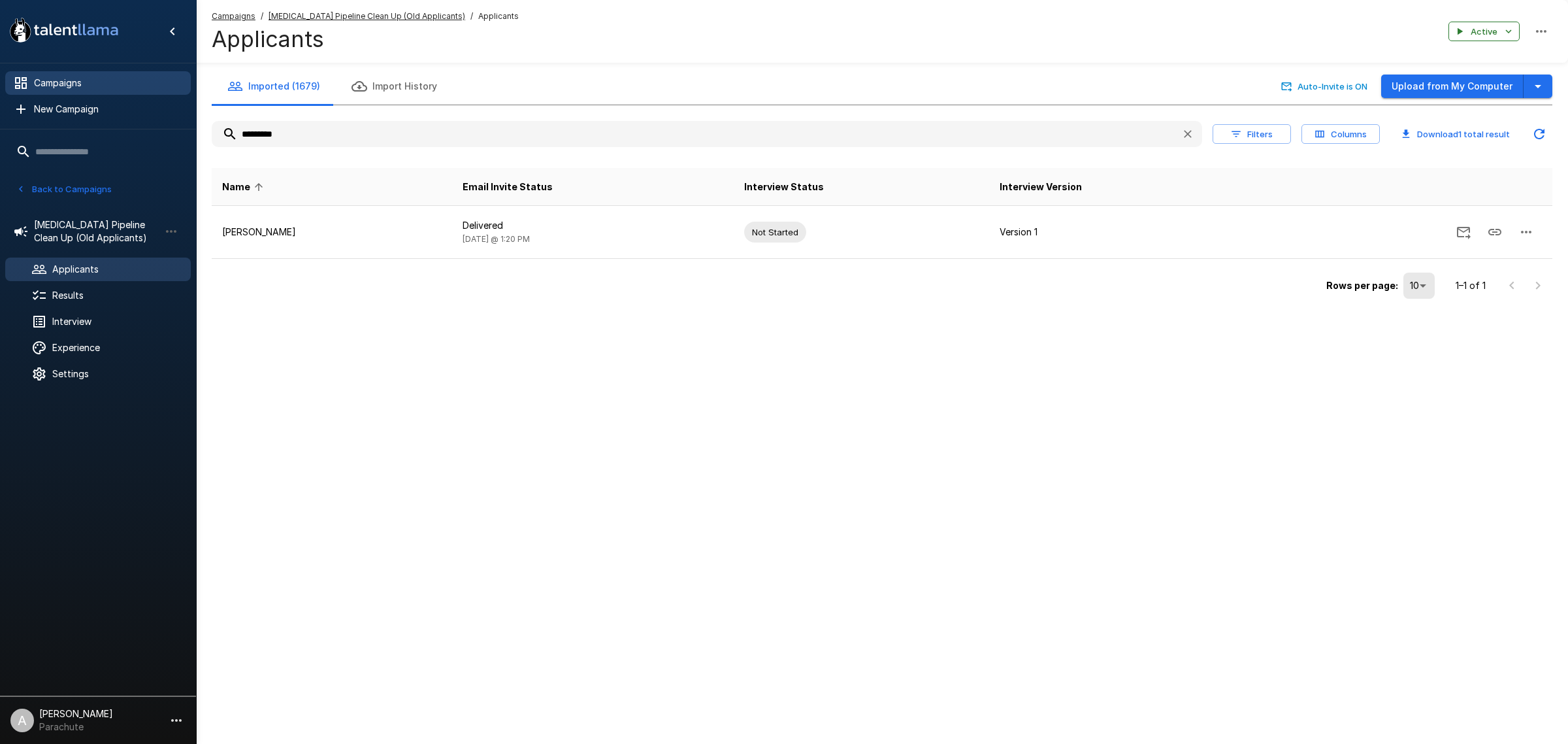
type input "*********"
click at [73, 90] on div "Campaigns" at bounding box center [98, 82] width 185 height 23
